Goal: Navigation & Orientation: Find specific page/section

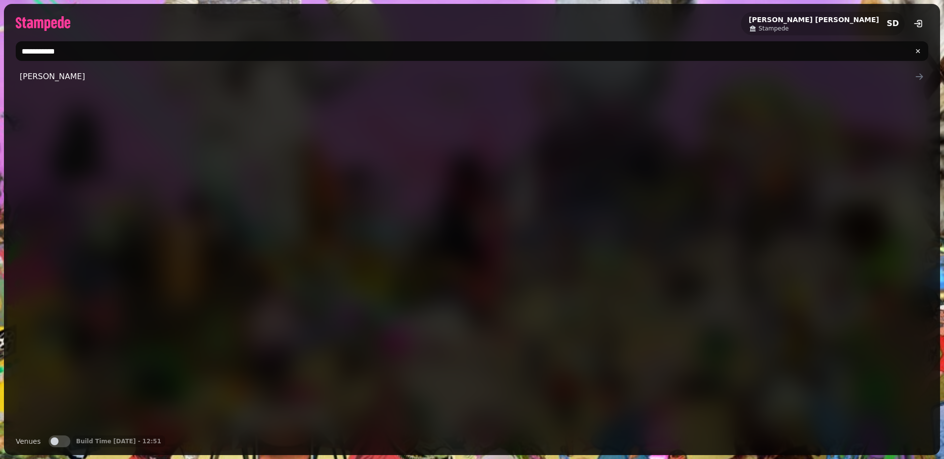
type input "**********"
click at [67, 72] on span "Stephen Demo" at bounding box center [467, 77] width 895 height 12
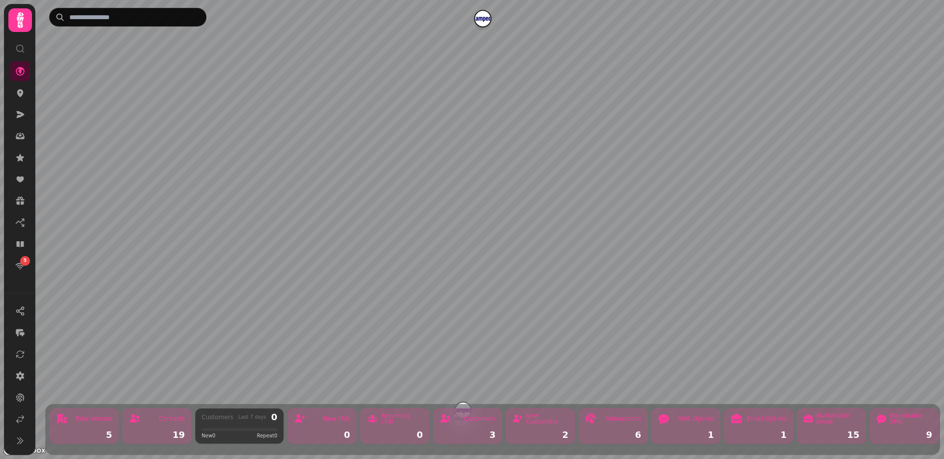
click at [18, 26] on icon at bounding box center [20, 20] width 7 height 16
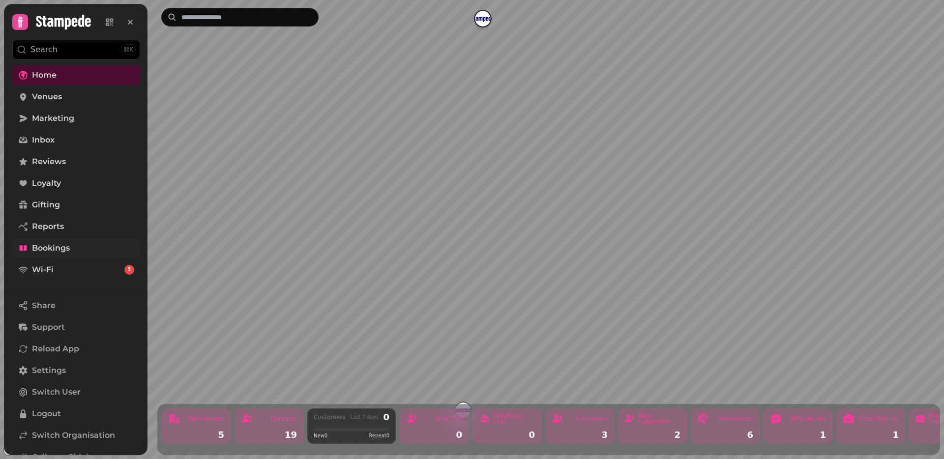
scroll to position [16, 0]
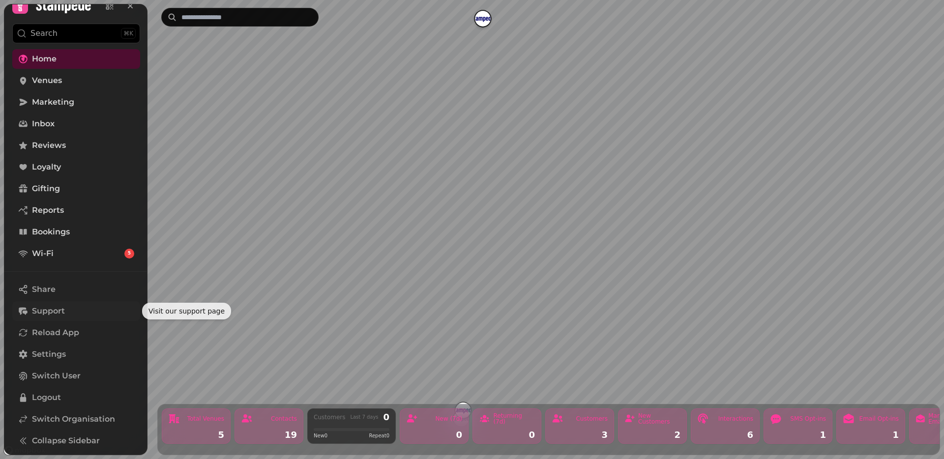
click at [49, 303] on button "Support" at bounding box center [76, 311] width 128 height 20
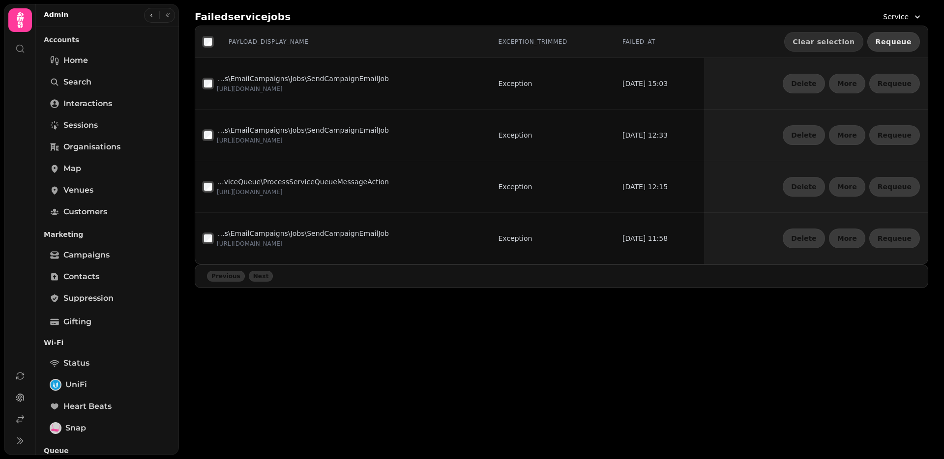
click at [891, 38] on span "Requeue" at bounding box center [894, 41] width 36 height 7
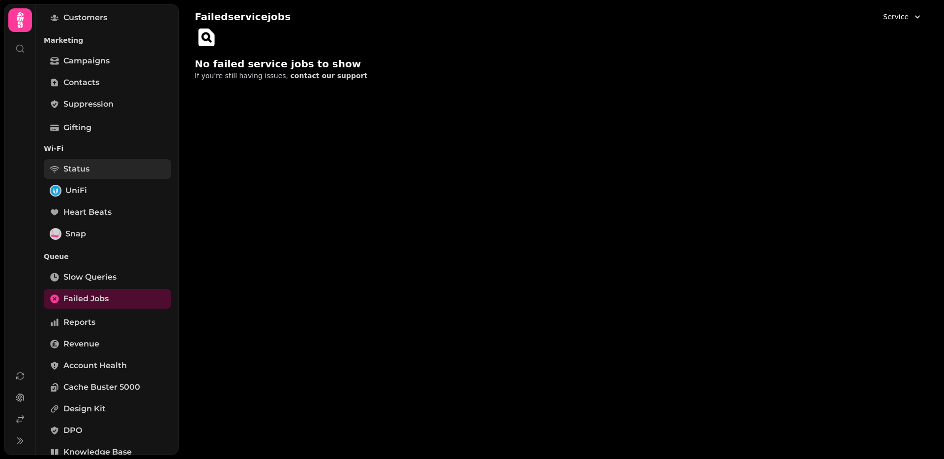
scroll to position [217, 0]
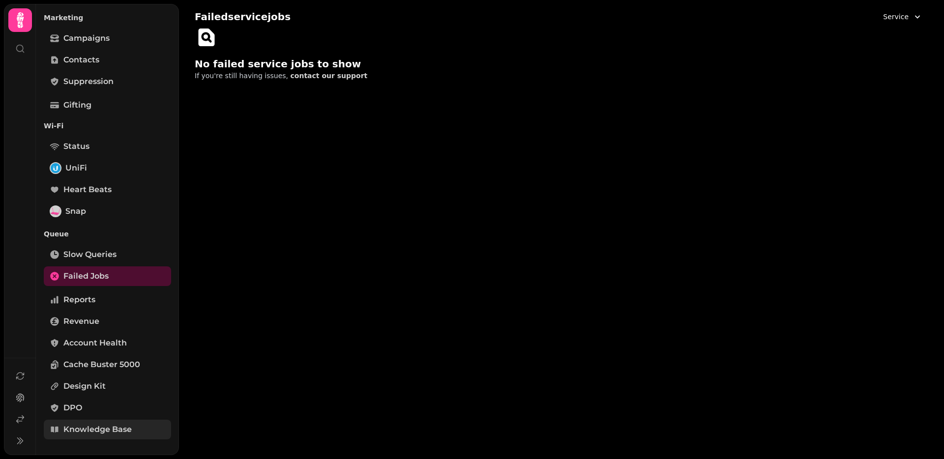
click at [116, 420] on link "Knowledge Base" at bounding box center [107, 430] width 127 height 20
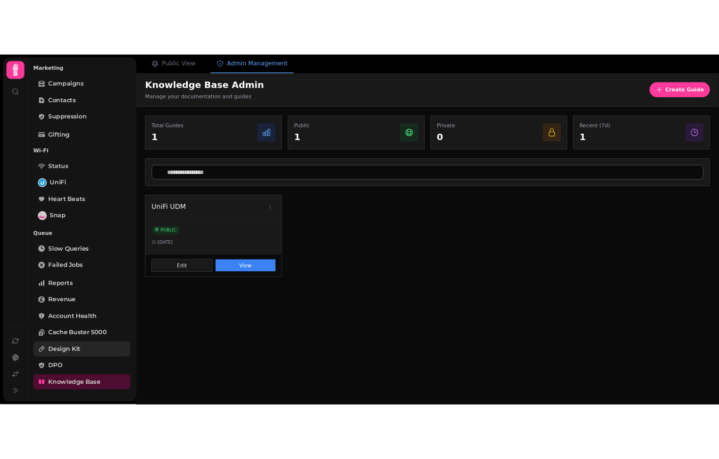
scroll to position [216, 0]
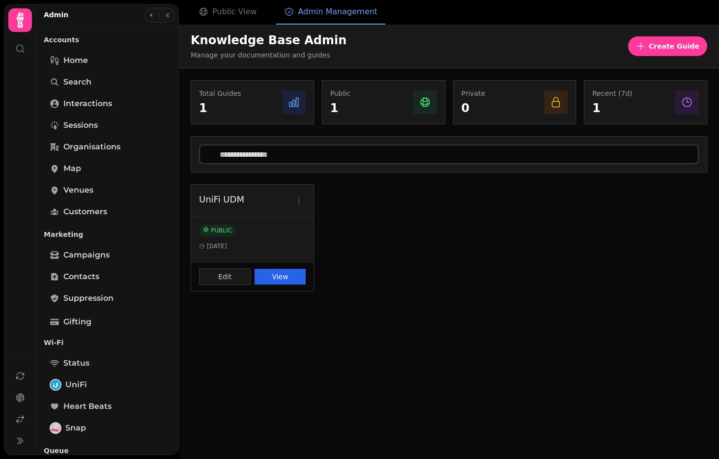
click at [285, 275] on button "View" at bounding box center [280, 277] width 51 height 16
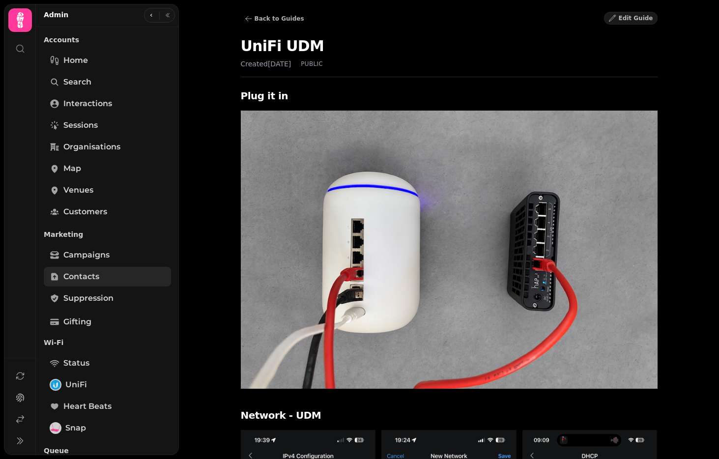
click at [86, 276] on span "Contacts" at bounding box center [81, 277] width 36 height 12
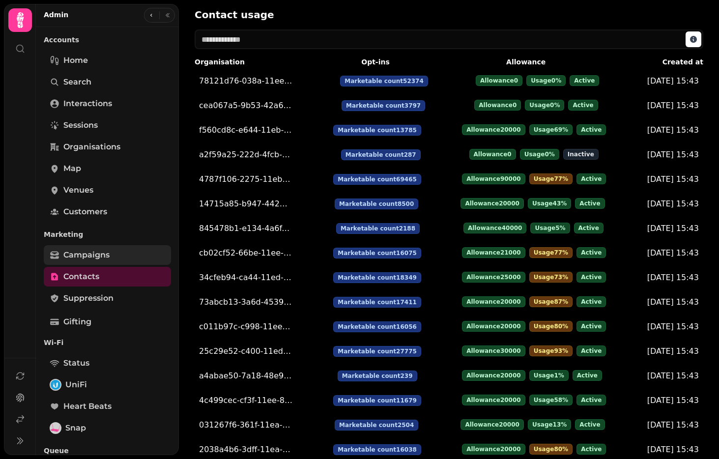
click at [79, 259] on span "Campaigns" at bounding box center [86, 255] width 46 height 12
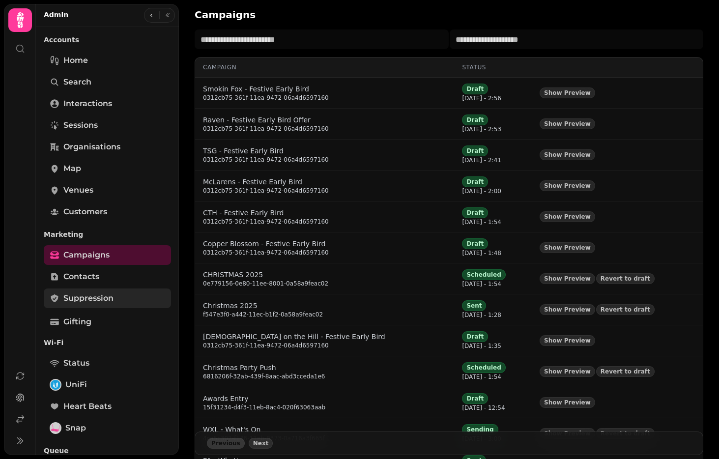
click at [80, 299] on span "Suppression" at bounding box center [88, 299] width 50 height 12
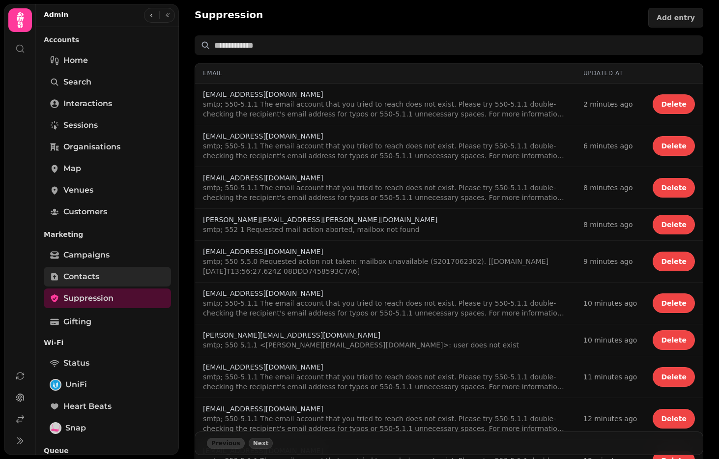
click at [79, 278] on span "Contacts" at bounding box center [81, 277] width 36 height 12
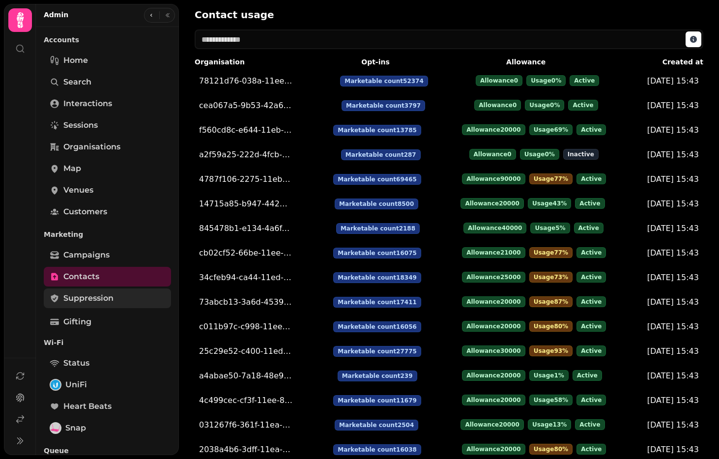
click at [80, 295] on span "Suppression" at bounding box center [88, 299] width 50 height 12
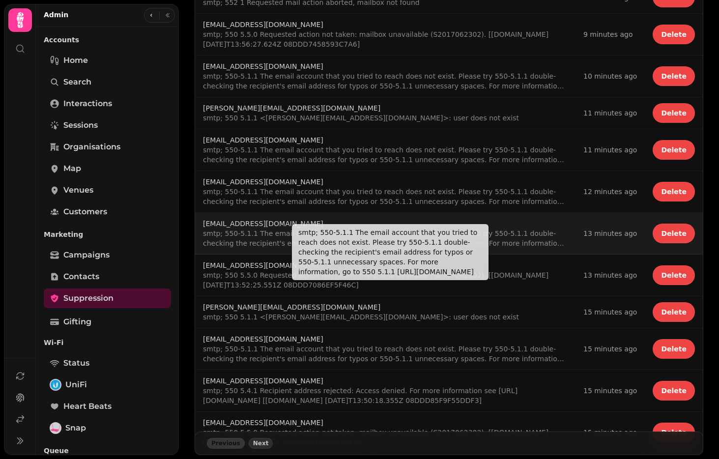
scroll to position [261, 0]
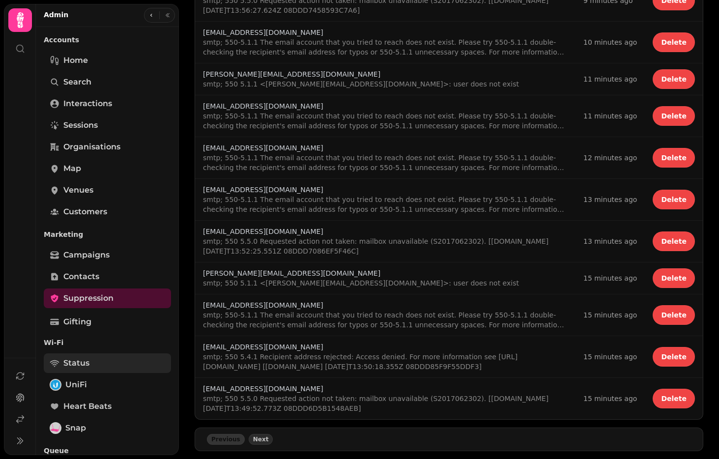
click at [84, 359] on span "Status" at bounding box center [76, 363] width 26 height 12
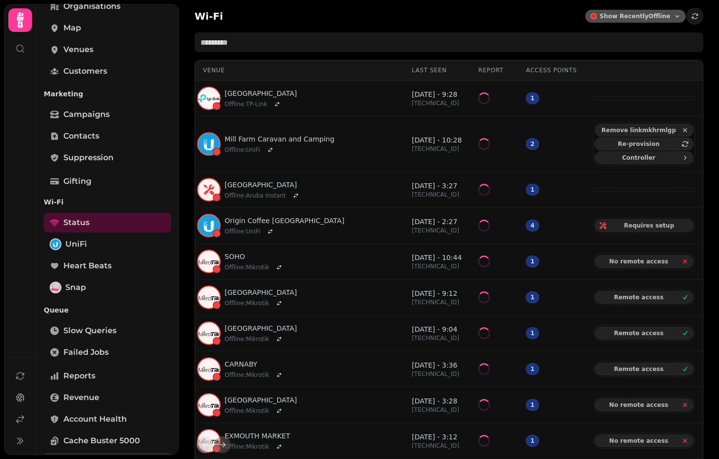
scroll to position [217, 0]
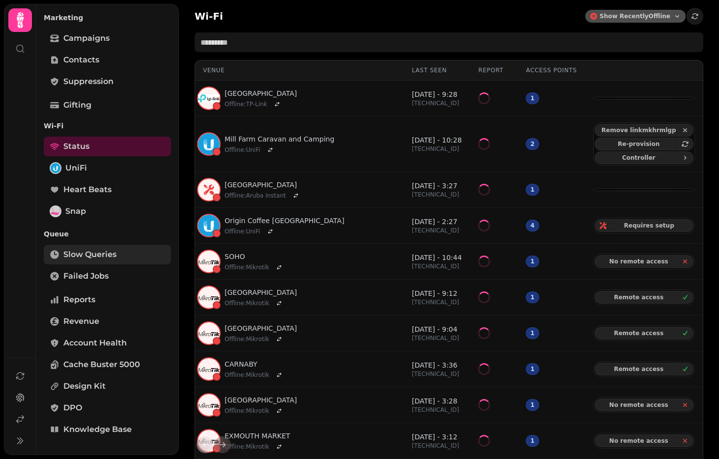
click at [89, 262] on link "Slow Queries" at bounding box center [107, 255] width 127 height 20
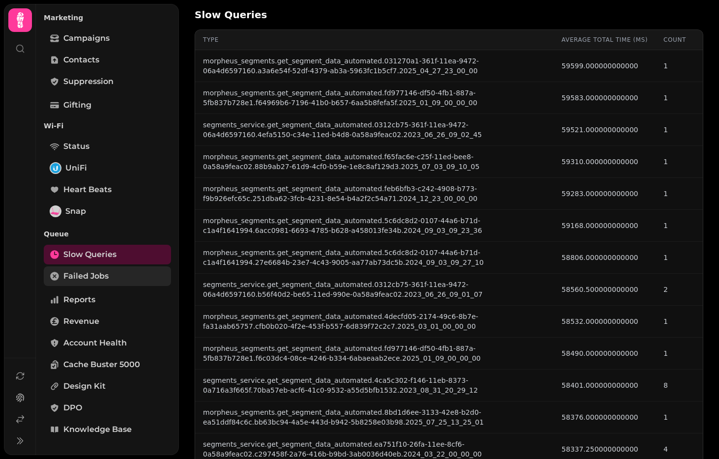
click at [90, 273] on span "Failed Jobs" at bounding box center [85, 276] width 45 height 12
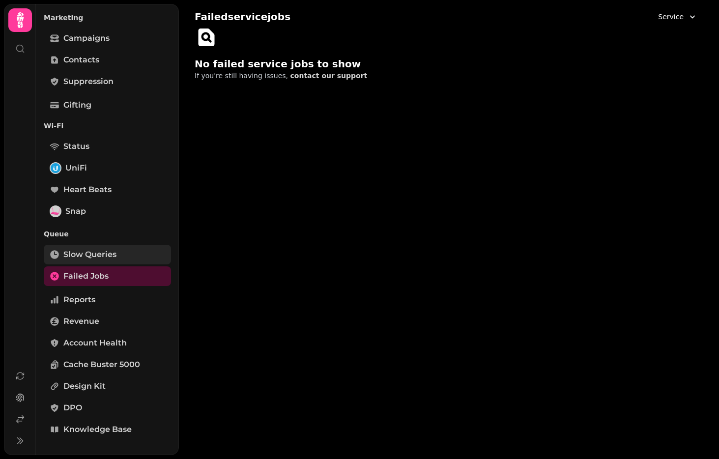
click at [90, 262] on link "Slow Queries" at bounding box center [107, 255] width 127 height 20
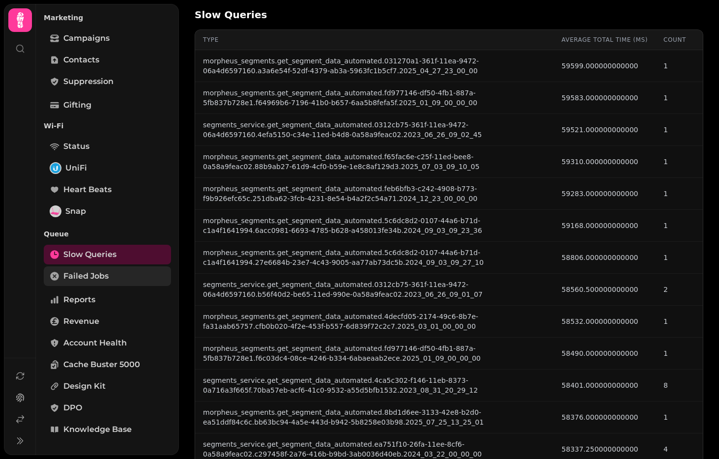
click at [92, 273] on span "Failed Jobs" at bounding box center [85, 276] width 45 height 12
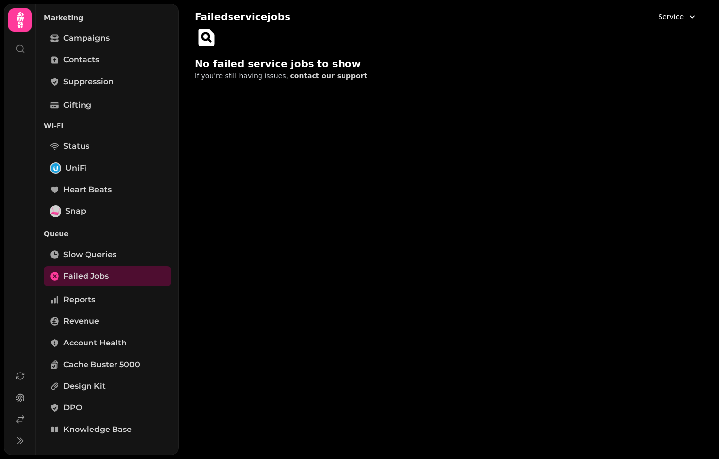
click at [89, 286] on div "Queue Slow Queries Failed Jobs" at bounding box center [107, 256] width 127 height 63
click at [87, 295] on span "Reports" at bounding box center [79, 300] width 32 height 12
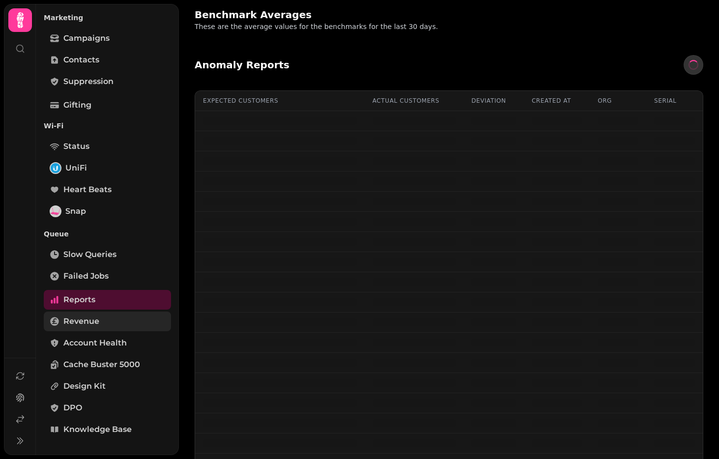
click at [88, 317] on span "Revenue" at bounding box center [81, 322] width 36 height 12
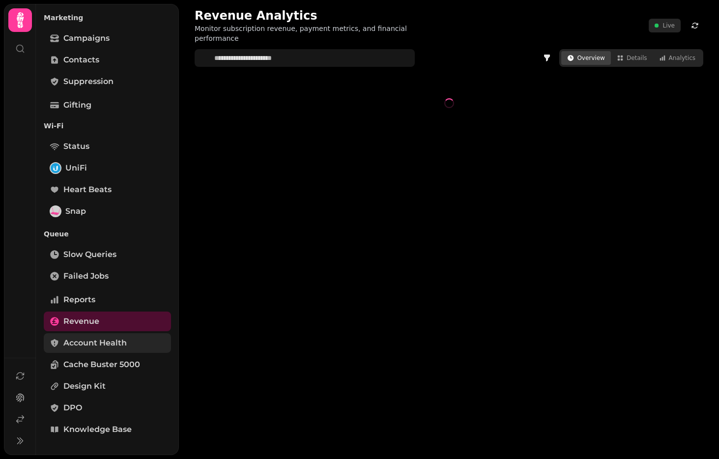
click at [93, 342] on span "Account Health" at bounding box center [94, 343] width 63 height 12
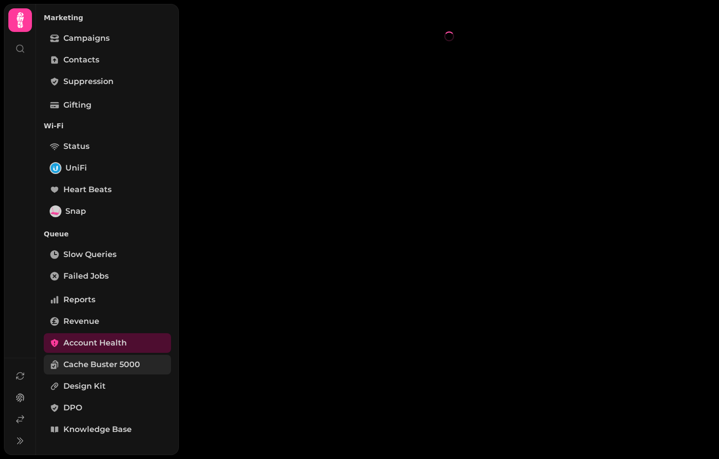
click at [81, 365] on span "Cache Buster 5000" at bounding box center [101, 365] width 77 height 12
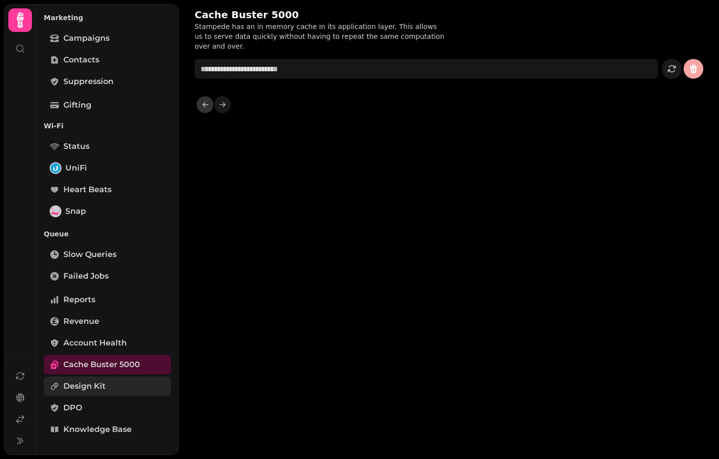
click at [84, 390] on span "Design Kit" at bounding box center [84, 387] width 42 height 12
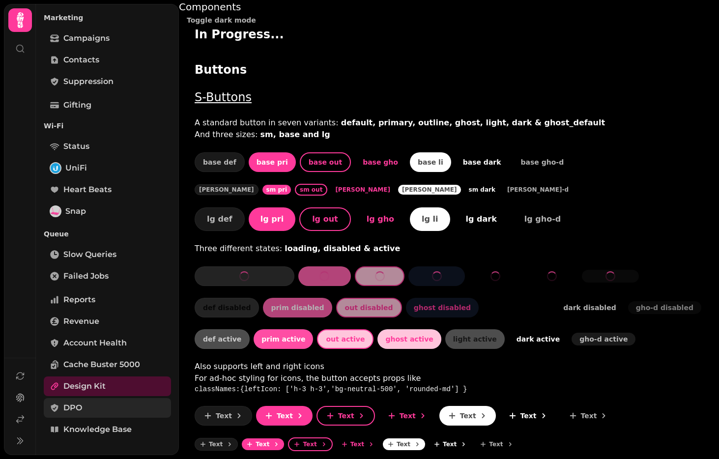
click at [82, 410] on span "DPO" at bounding box center [72, 408] width 19 height 12
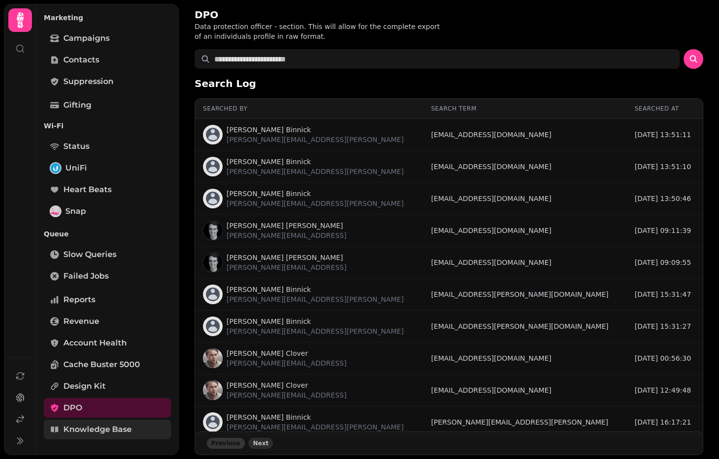
click at [85, 429] on span "Knowledge Base" at bounding box center [97, 430] width 68 height 12
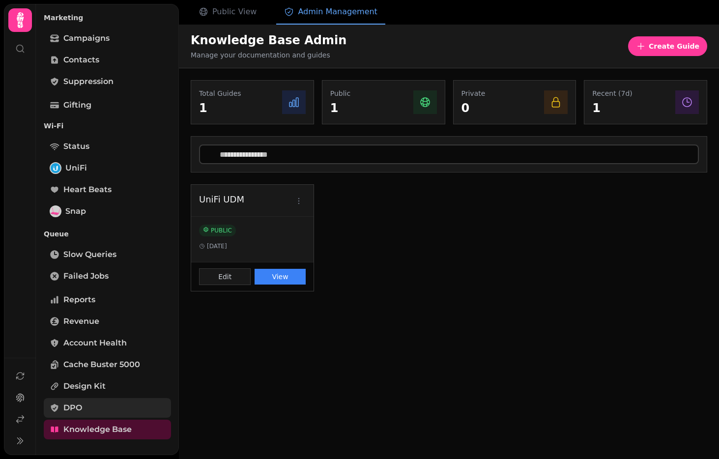
click at [82, 413] on span "DPO" at bounding box center [72, 408] width 19 height 12
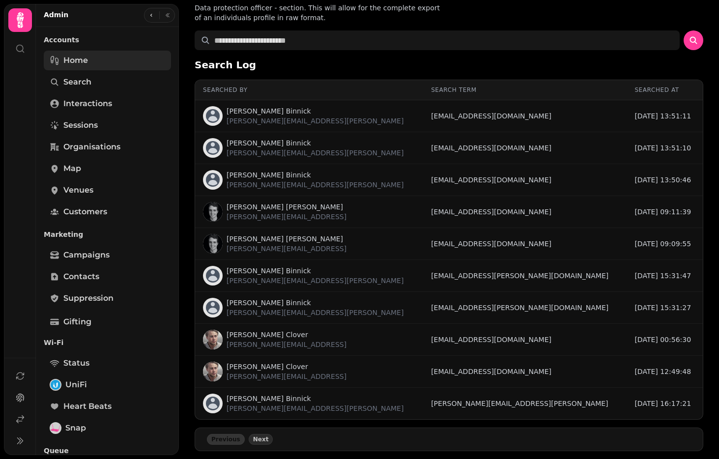
click at [82, 61] on span "Home" at bounding box center [75, 61] width 25 height 12
